Goal: Information Seeking & Learning: Find specific fact

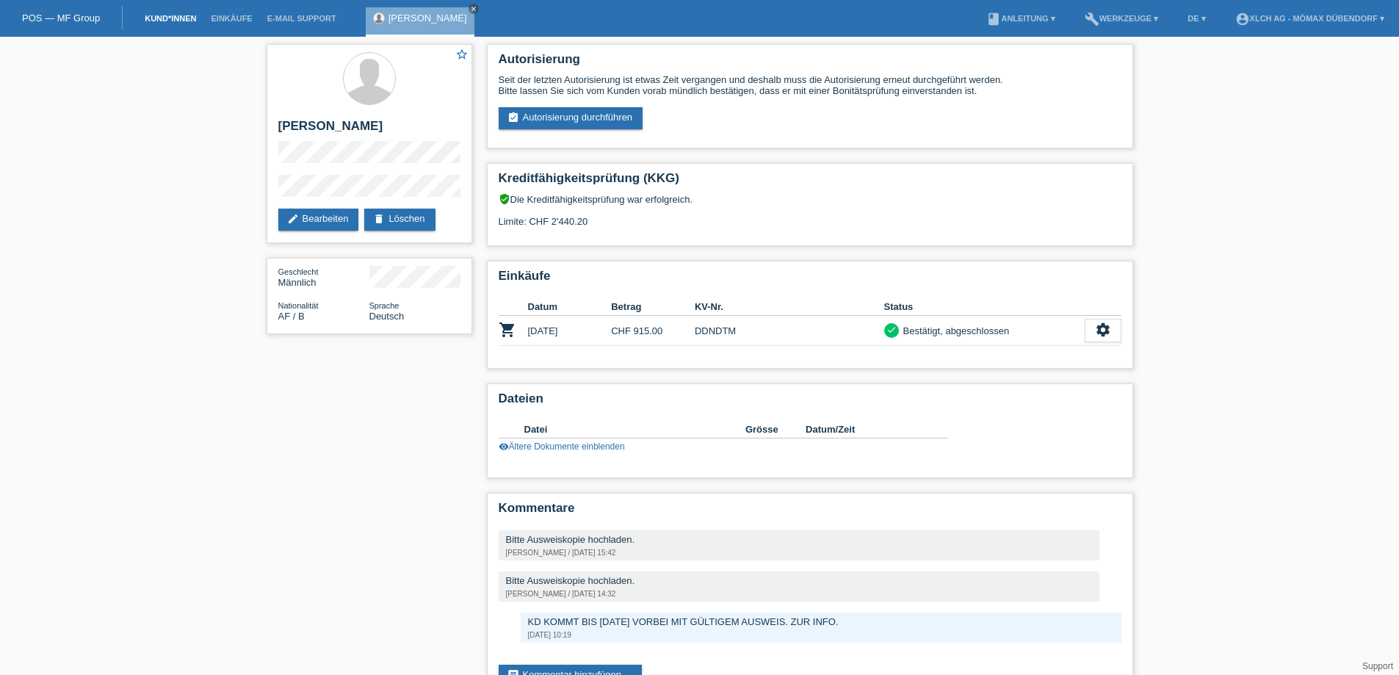
click at [173, 21] on link "Kund*innen" at bounding box center [170, 18] width 66 height 9
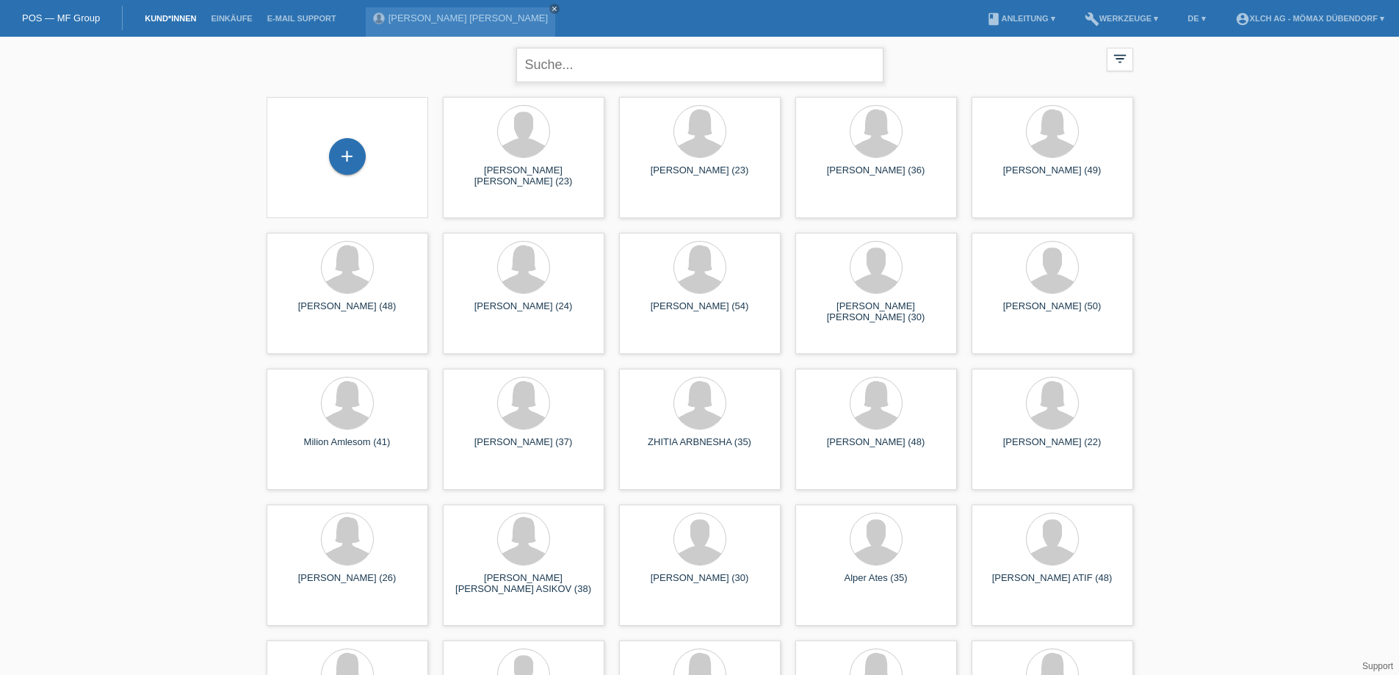
click at [661, 77] on input "text" at bounding box center [699, 65] width 367 height 35
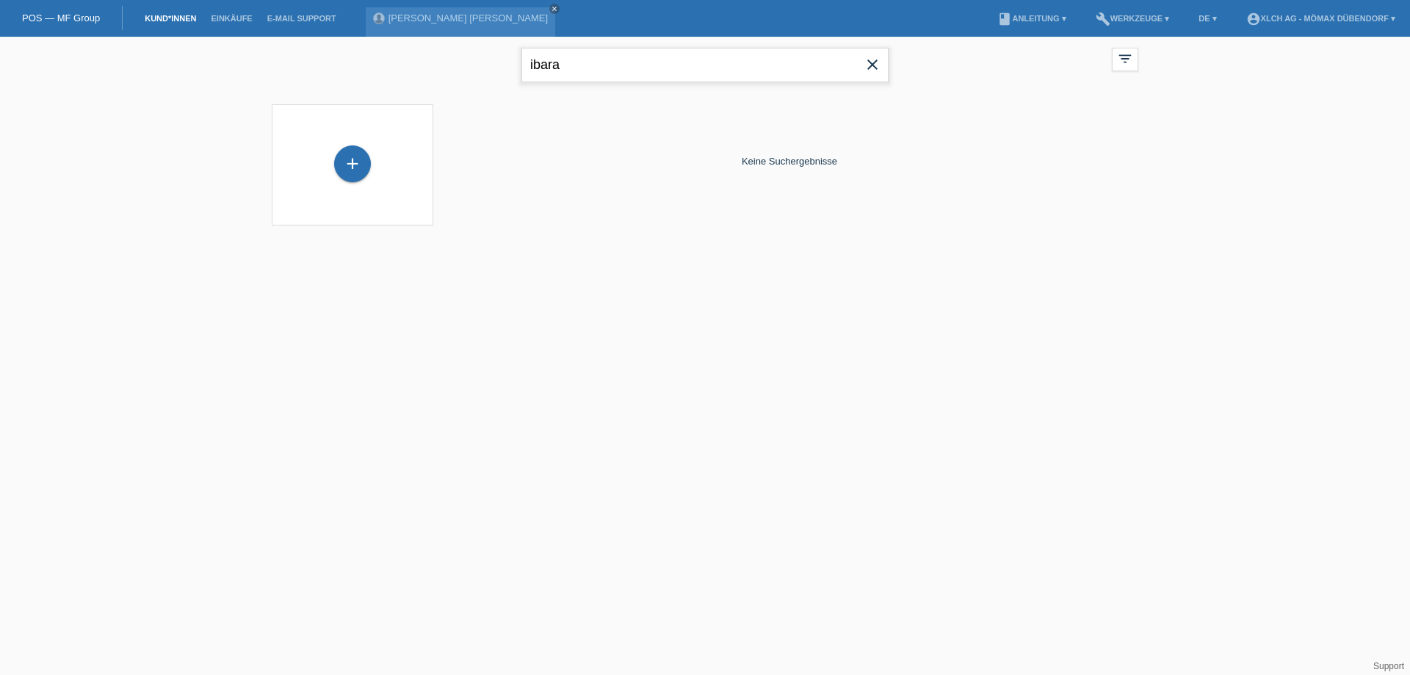
type input "ibara"
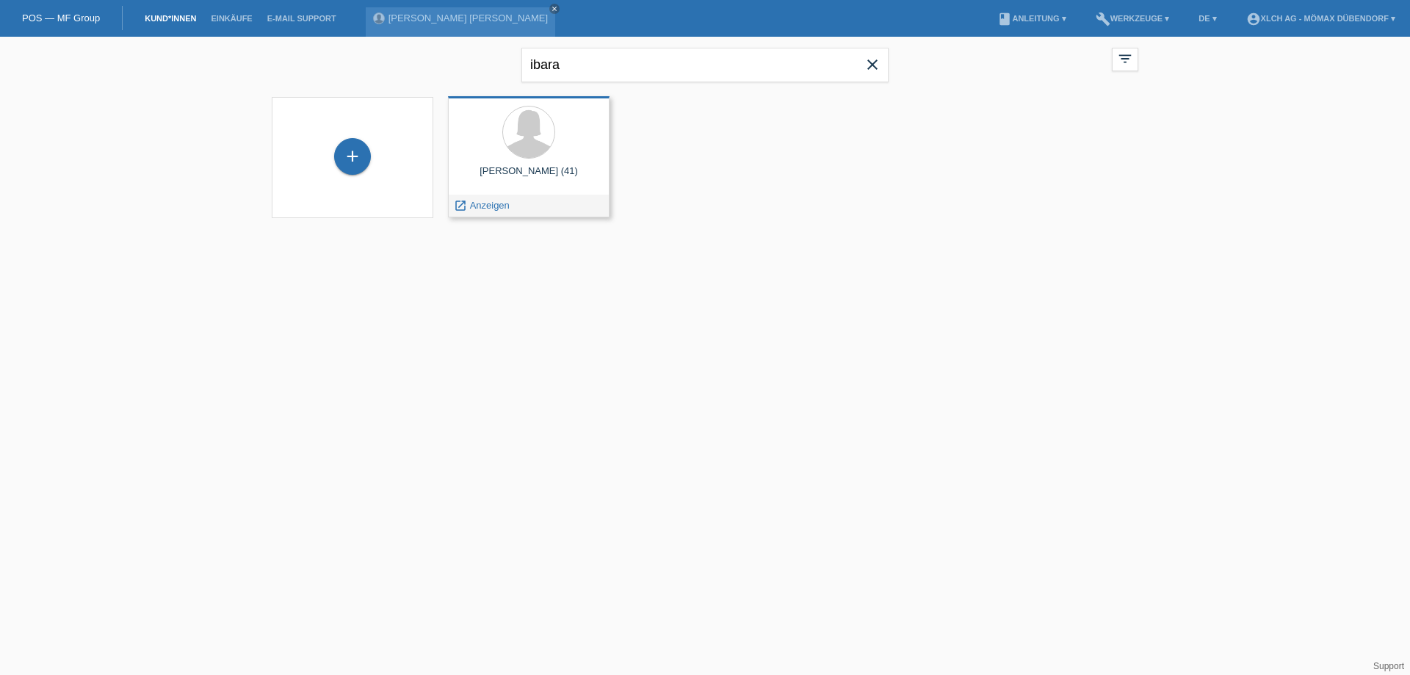
click at [521, 172] on div "Claudia Magdalena Ibara (41)" at bounding box center [529, 177] width 138 height 24
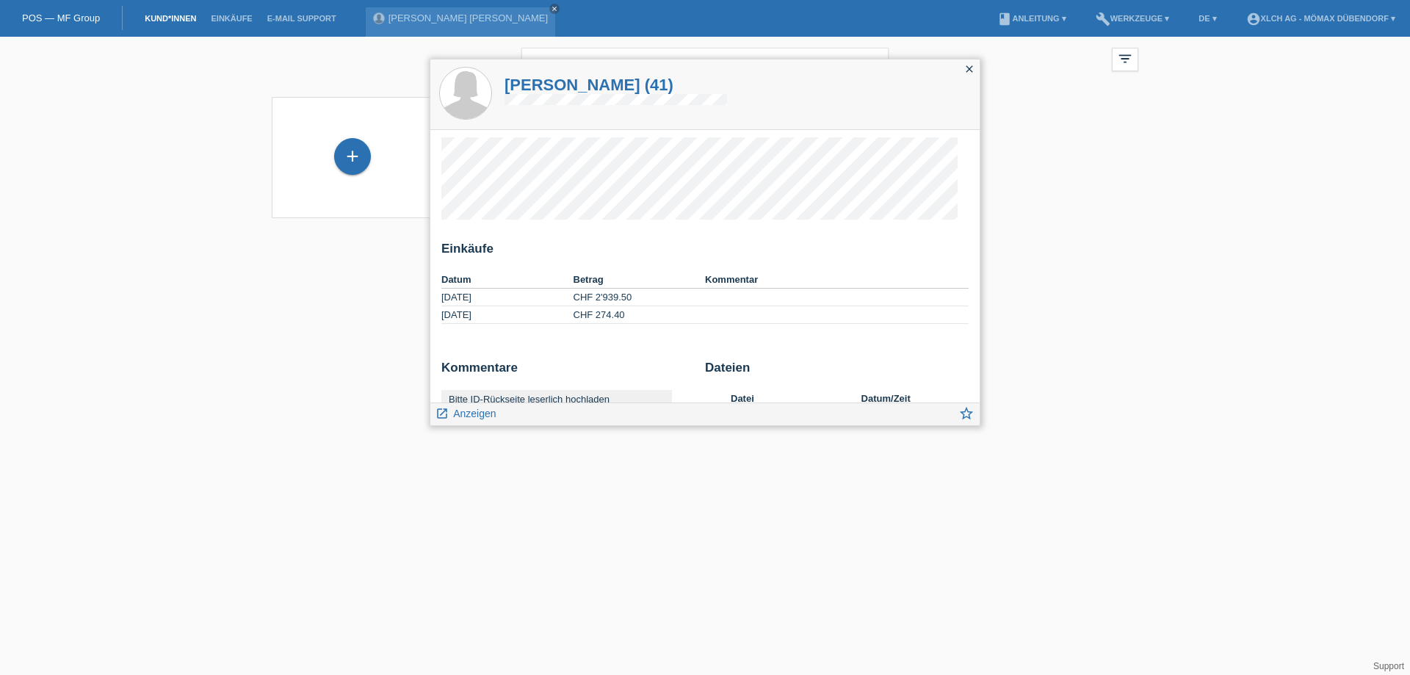
click at [973, 72] on icon "close" at bounding box center [970, 69] width 12 height 12
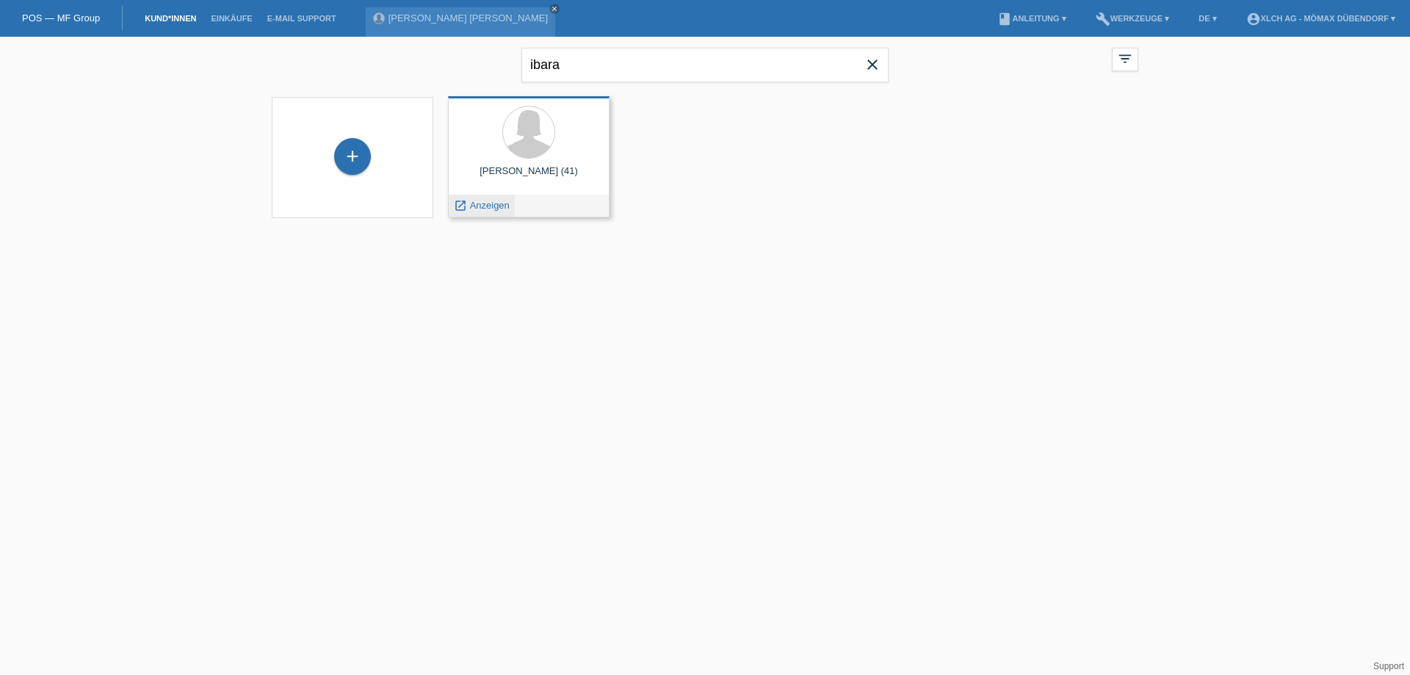
click at [496, 210] on span "Anzeigen" at bounding box center [490, 205] width 40 height 11
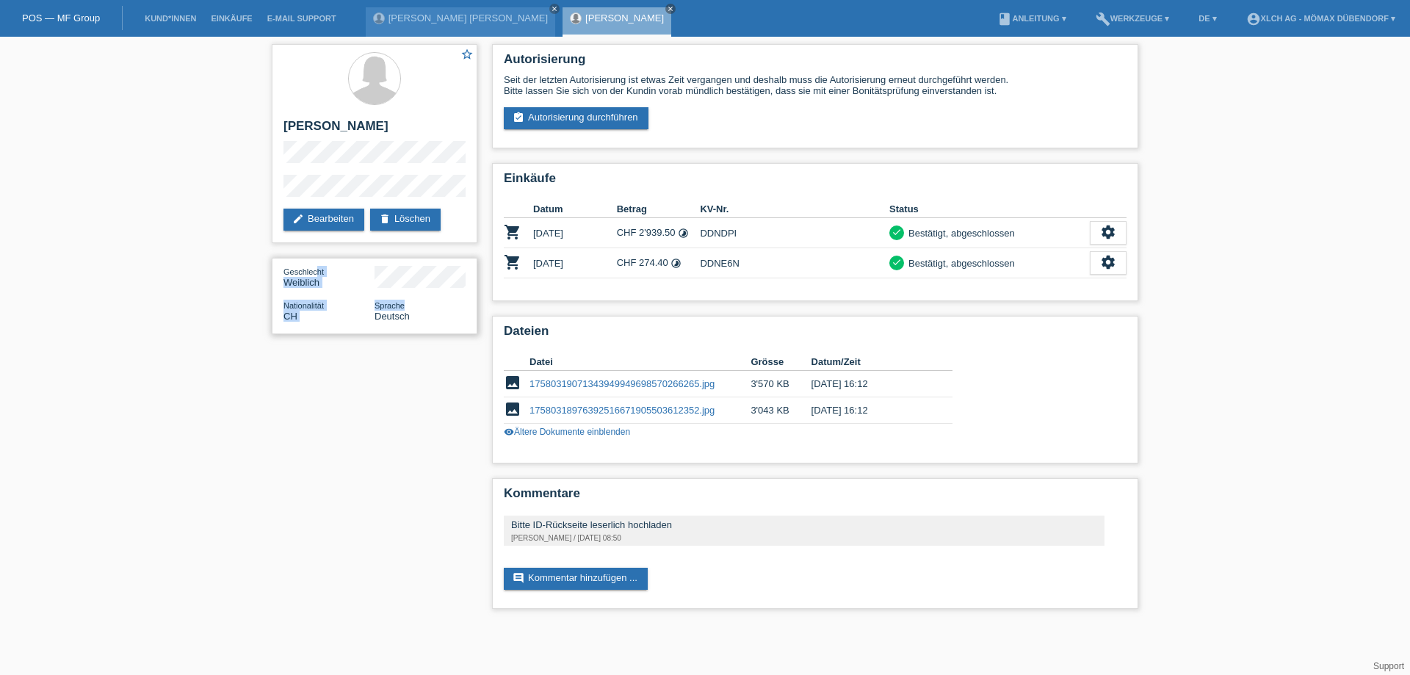
drag, startPoint x: 317, startPoint y: 271, endPoint x: 459, endPoint y: 289, distance: 142.8
click at [459, 289] on div "Geschlecht Weiblich Nationalität CH Sprache Deutsch" at bounding box center [375, 296] width 206 height 76
